Goal: Information Seeking & Learning: Learn about a topic

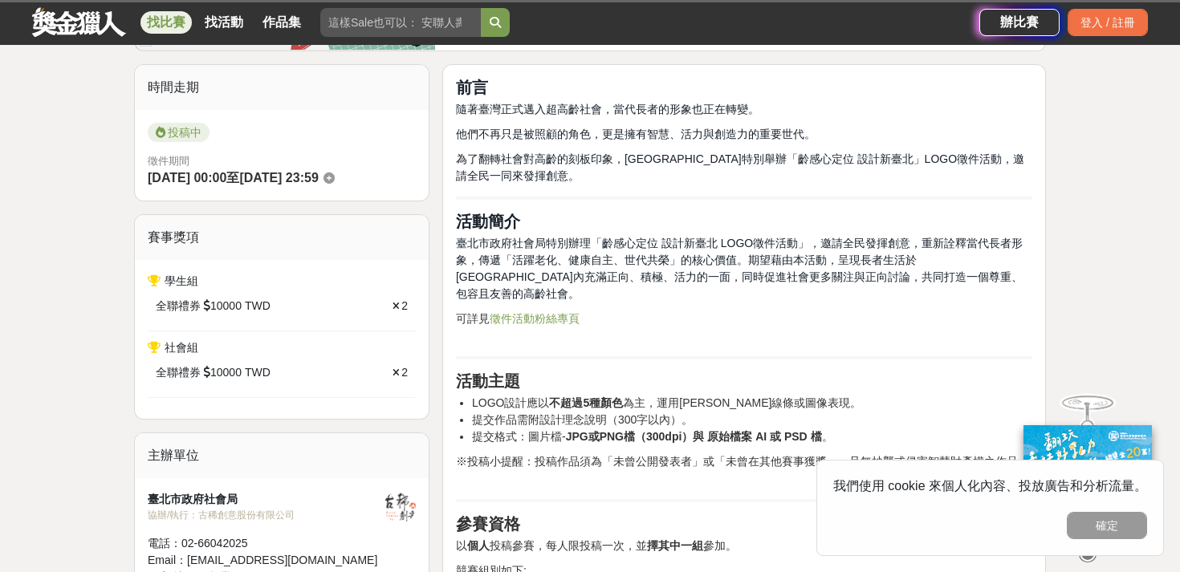
scroll to position [245, 0]
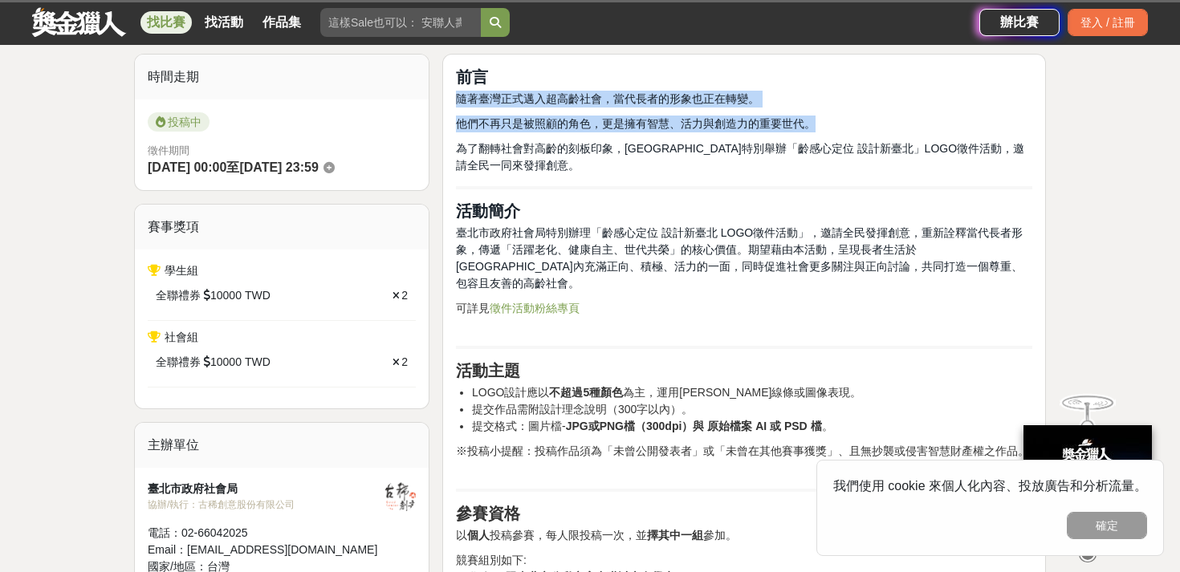
drag, startPoint x: 458, startPoint y: 98, endPoint x: 820, endPoint y: 175, distance: 370.1
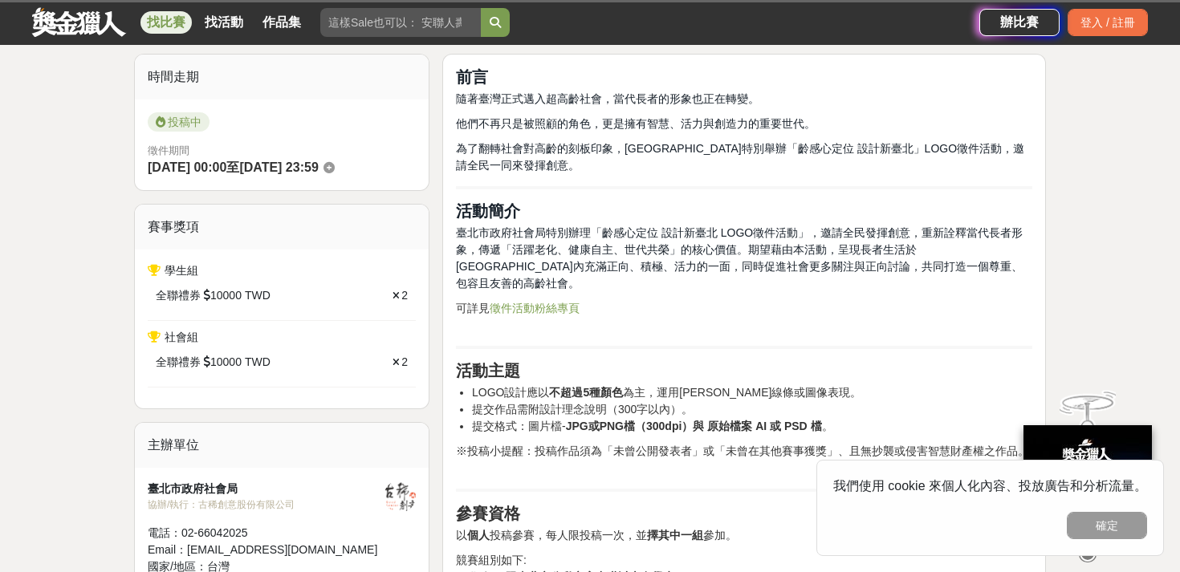
drag, startPoint x: 458, startPoint y: 234, endPoint x: 901, endPoint y: 288, distance: 446.3
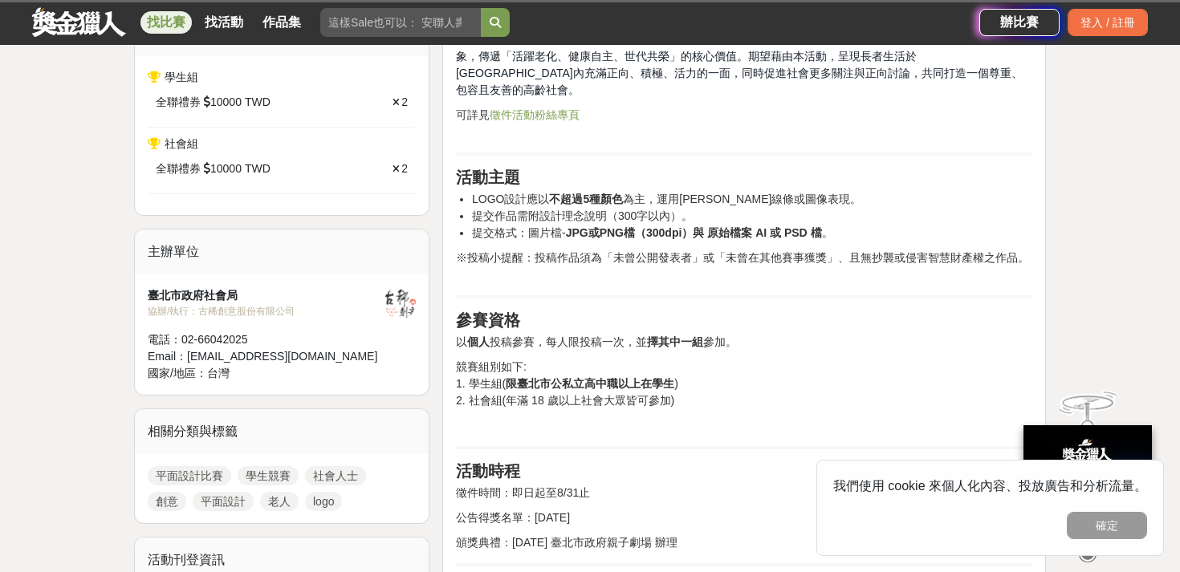
scroll to position [439, 0]
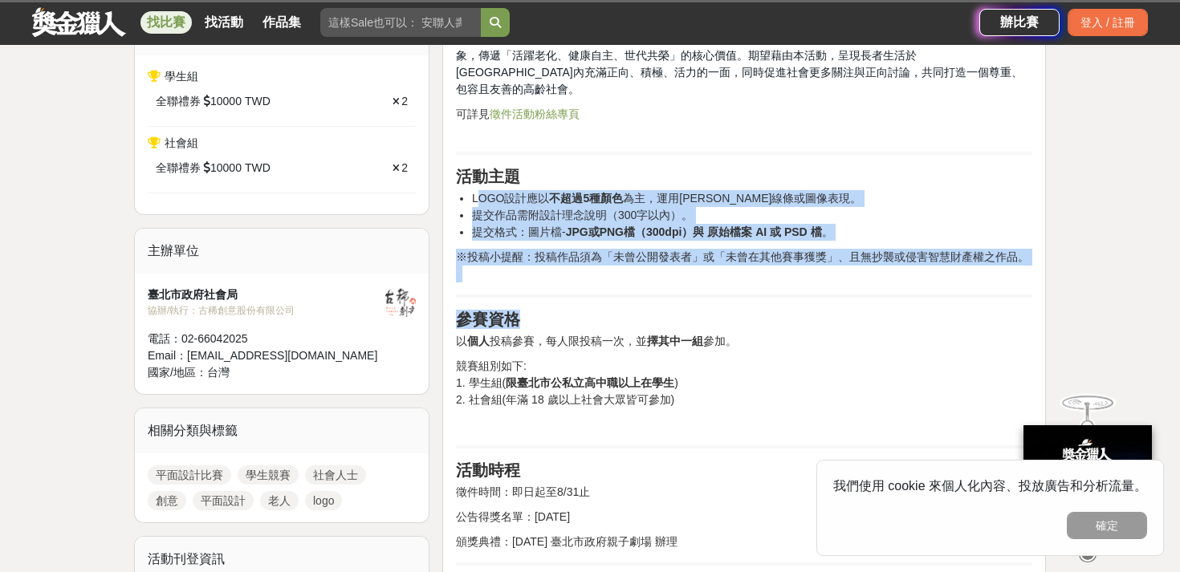
drag, startPoint x: 477, startPoint y: 181, endPoint x: 863, endPoint y: 294, distance: 402.1
click at [863, 310] on h2 "參賽資格" at bounding box center [744, 319] width 576 height 19
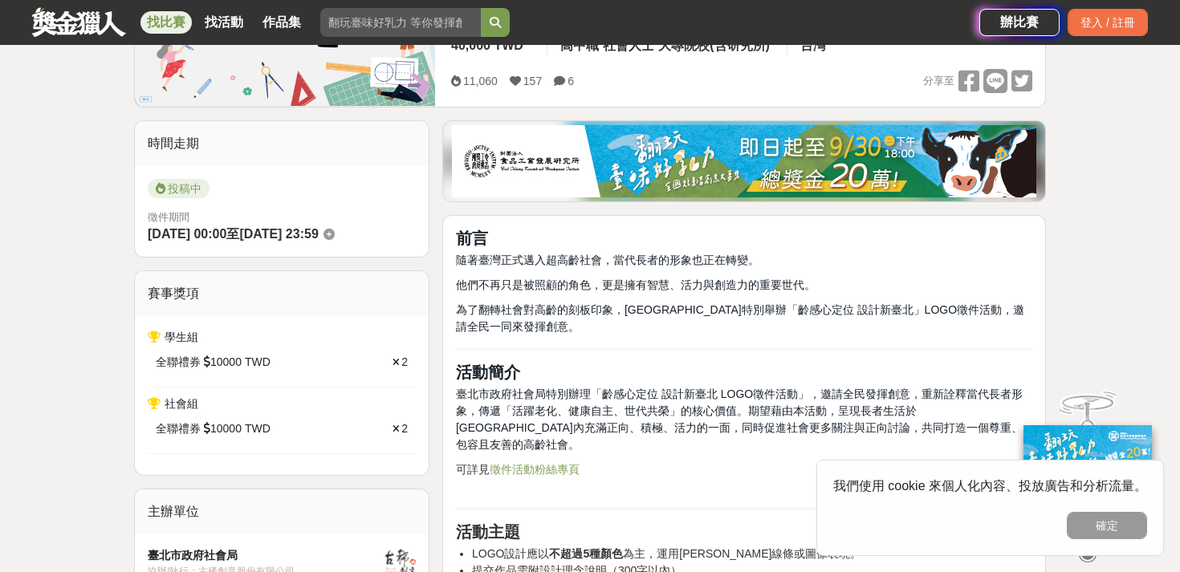
scroll to position [324, 0]
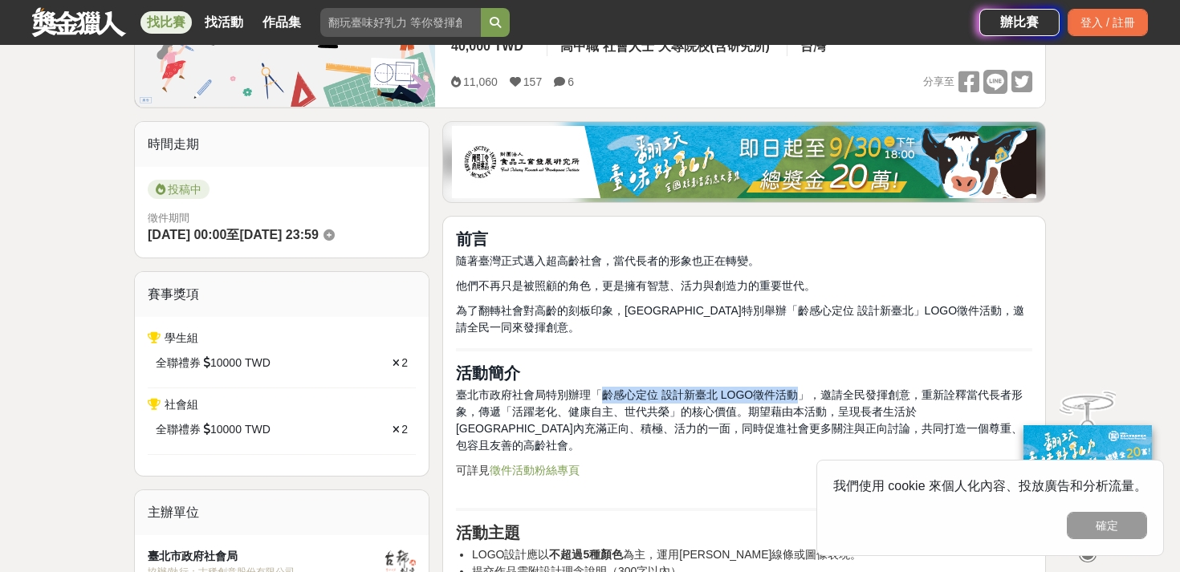
drag, startPoint x: 603, startPoint y: 395, endPoint x: 793, endPoint y: 393, distance: 190.2
click at [793, 393] on span "臺北市政府社會局特別辦理「齡感心定位 設計新臺北 LOGO徵件活動」，邀請全民發揮創意，重新詮釋當代長者形象，傳遞「活躍老化、健康自主、世代共榮」的核心價值。…" at bounding box center [739, 419] width 567 height 63
copy span "齡感心定位 設計新臺北 LOGO徵件活動"
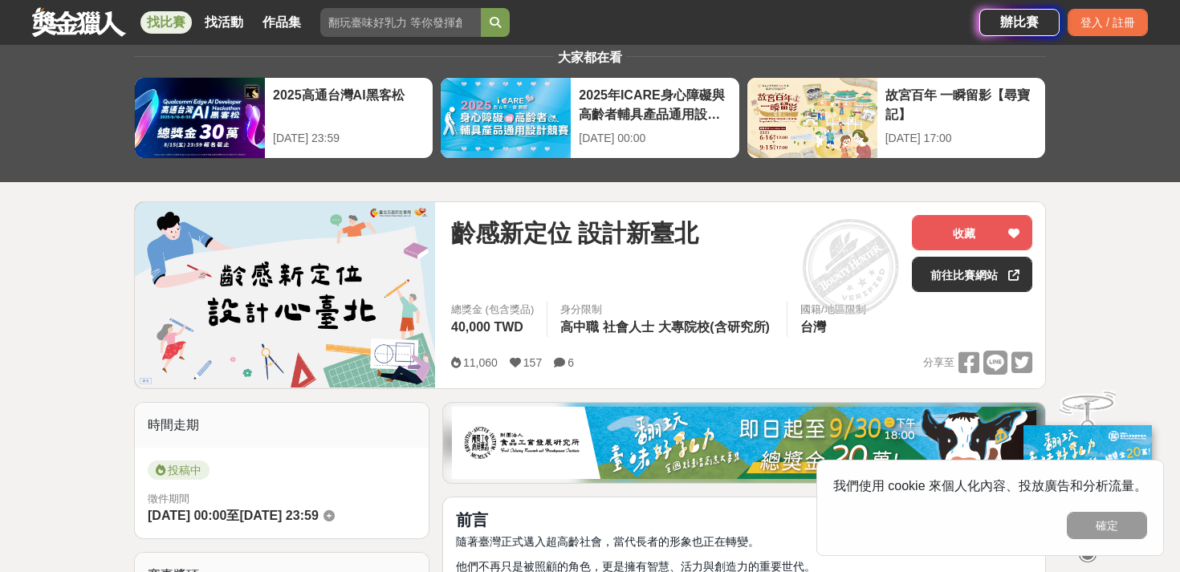
scroll to position [0, 0]
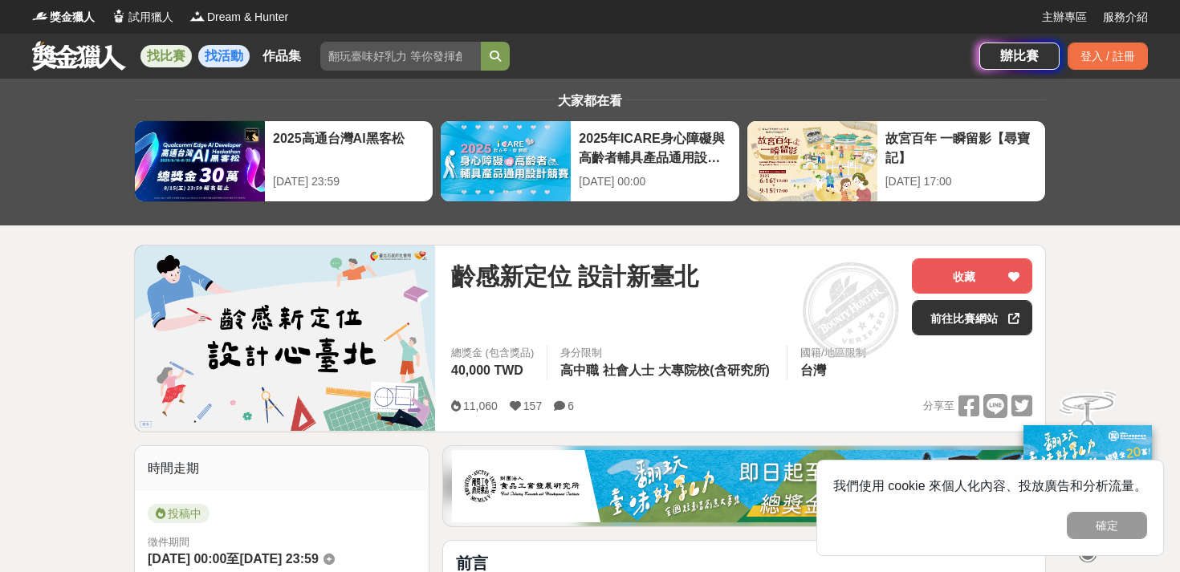
click at [223, 55] on link "找活動" at bounding box center [223, 56] width 51 height 22
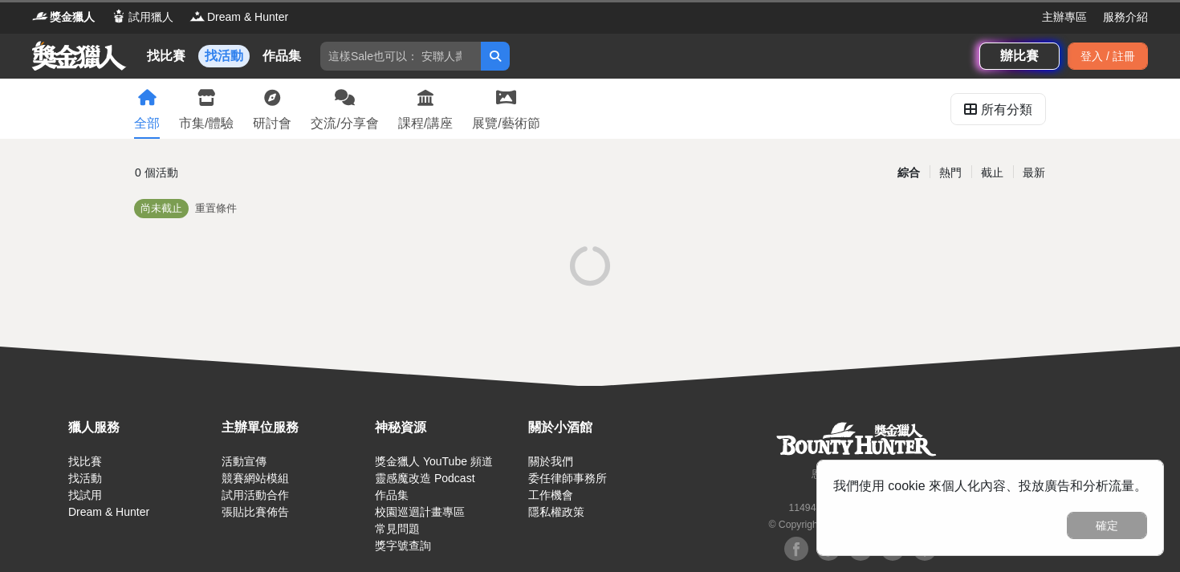
click at [159, 42] on div "找比賽 找活動 作品集" at bounding box center [226, 56] width 173 height 45
click at [165, 60] on link "找比賽" at bounding box center [165, 56] width 51 height 22
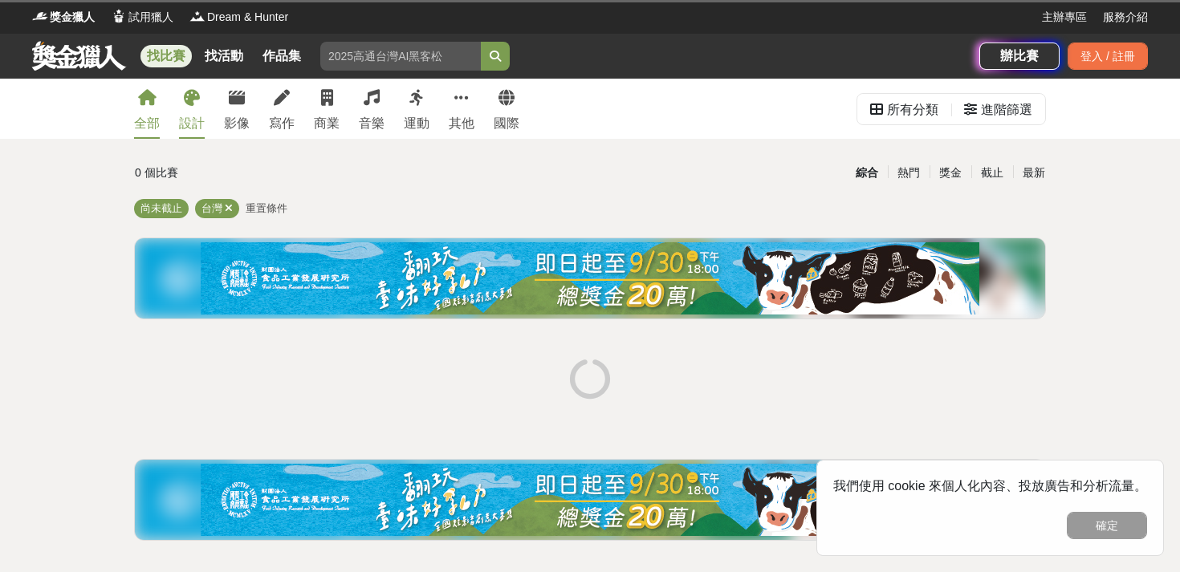
click at [190, 108] on link "設計" at bounding box center [192, 109] width 26 height 60
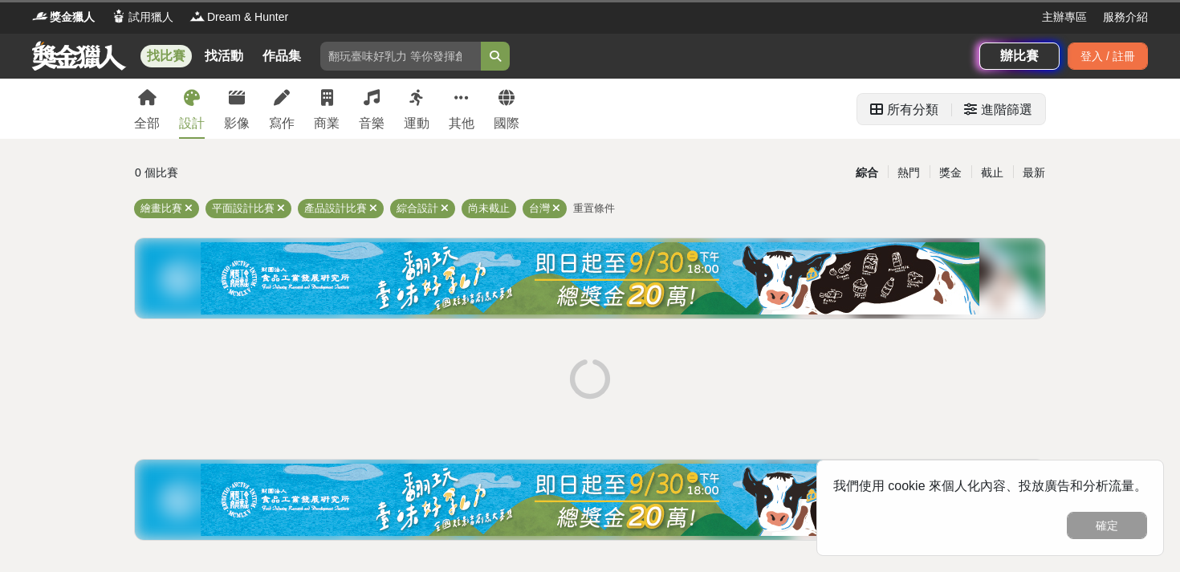
click at [1003, 99] on div "進階篩選" at bounding box center [1006, 110] width 51 height 32
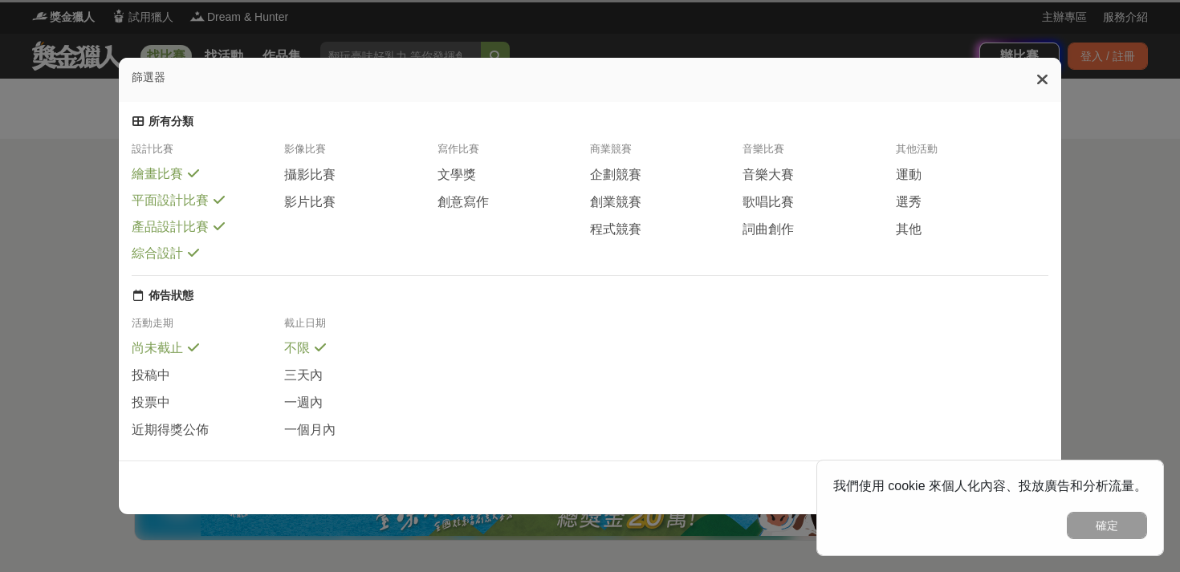
click at [1039, 74] on icon at bounding box center [1042, 79] width 12 height 16
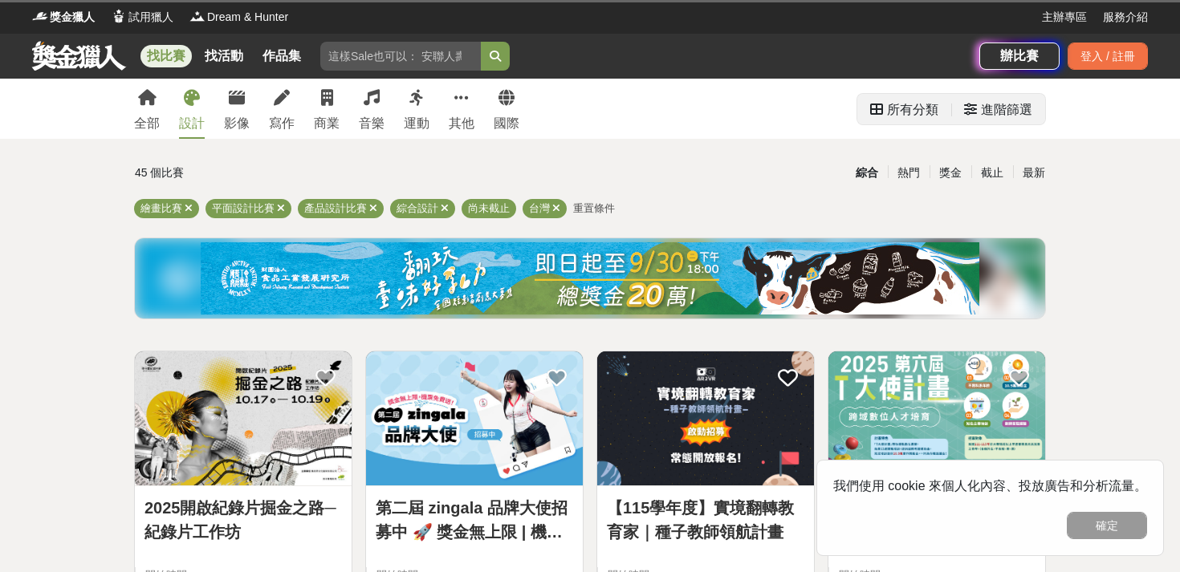
click at [998, 100] on div "進階篩選" at bounding box center [1006, 110] width 51 height 32
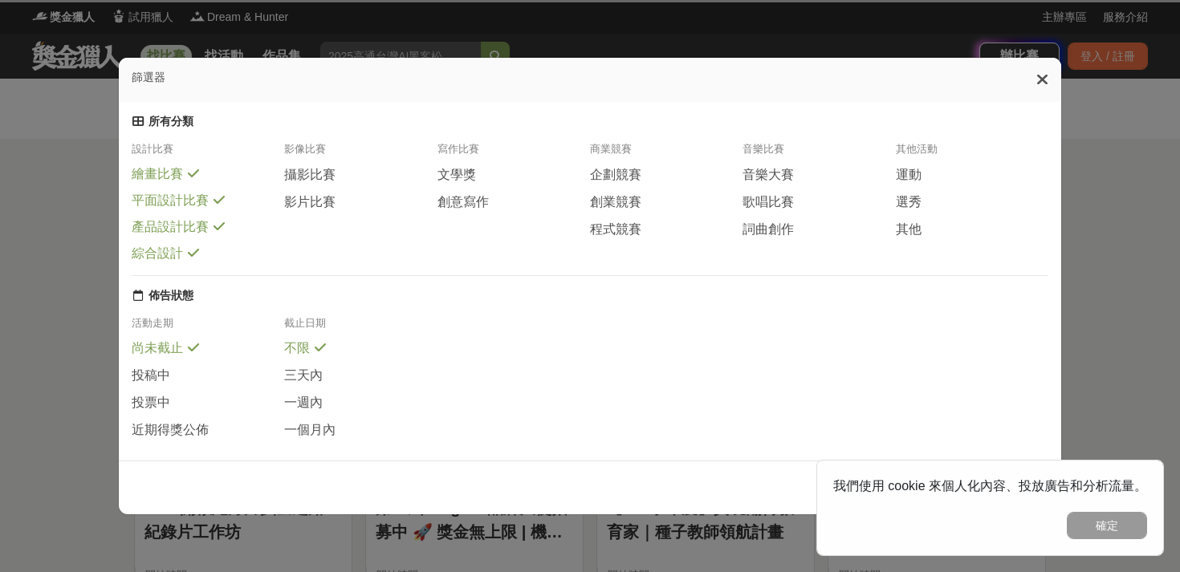
click at [173, 233] on span "產品設計比賽" at bounding box center [170, 227] width 77 height 17
click at [168, 259] on span "綜合設計" at bounding box center [157, 254] width 51 height 17
click at [1031, 80] on div "篩選器" at bounding box center [590, 80] width 942 height 44
click at [1043, 84] on icon at bounding box center [1042, 79] width 12 height 16
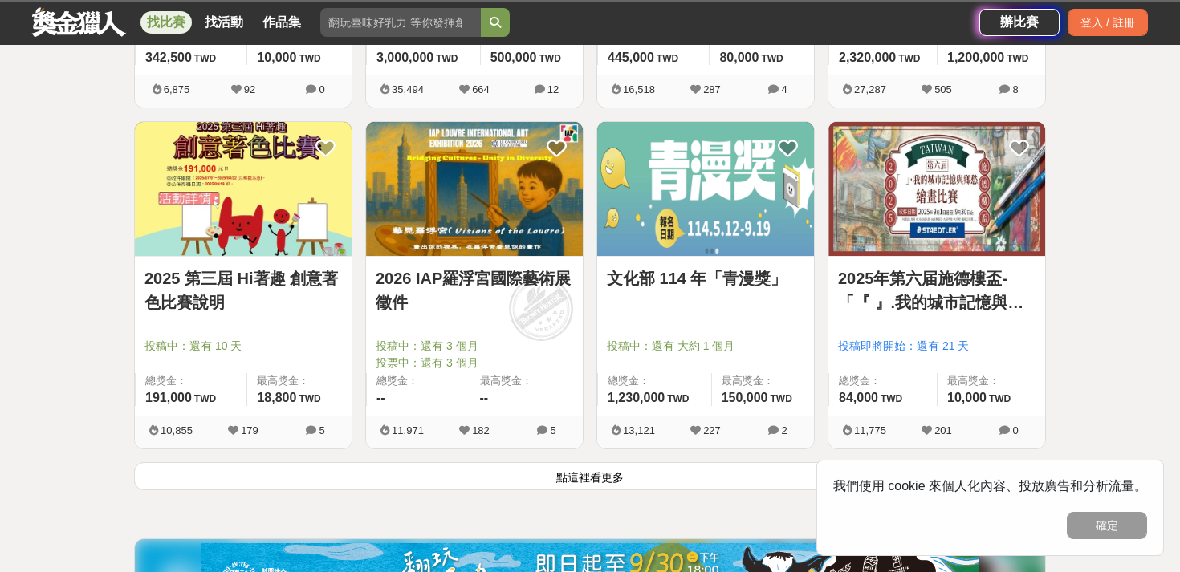
scroll to position [1928, 0]
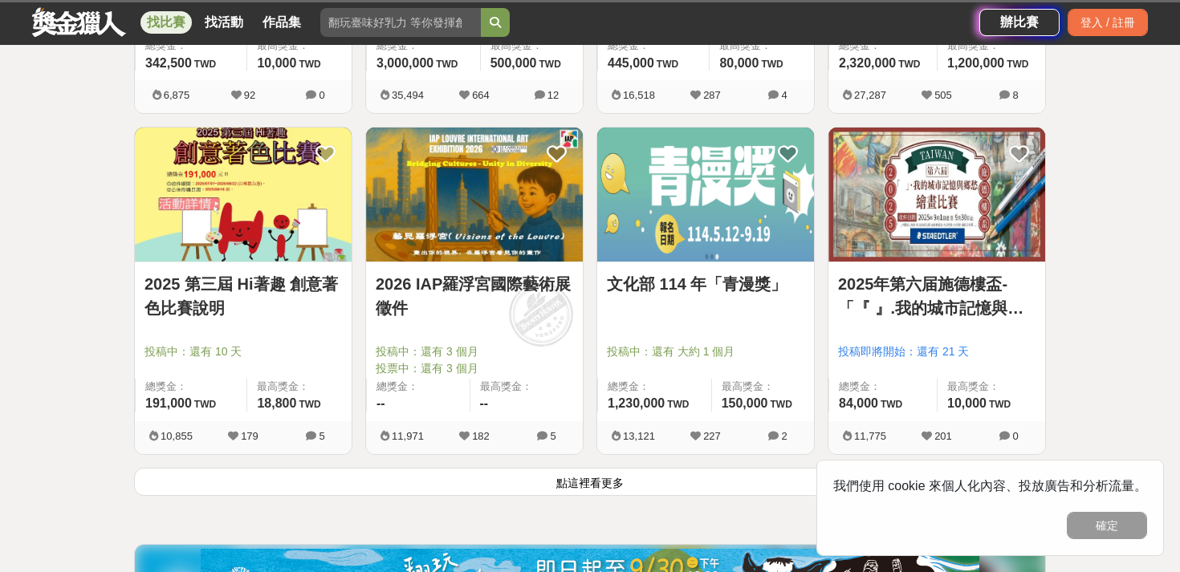
click at [228, 283] on link "2025 第三屆 Hi著趣 創意著色比賽說明" at bounding box center [242, 296] width 197 height 48
